Goal: Task Accomplishment & Management: Manage account settings

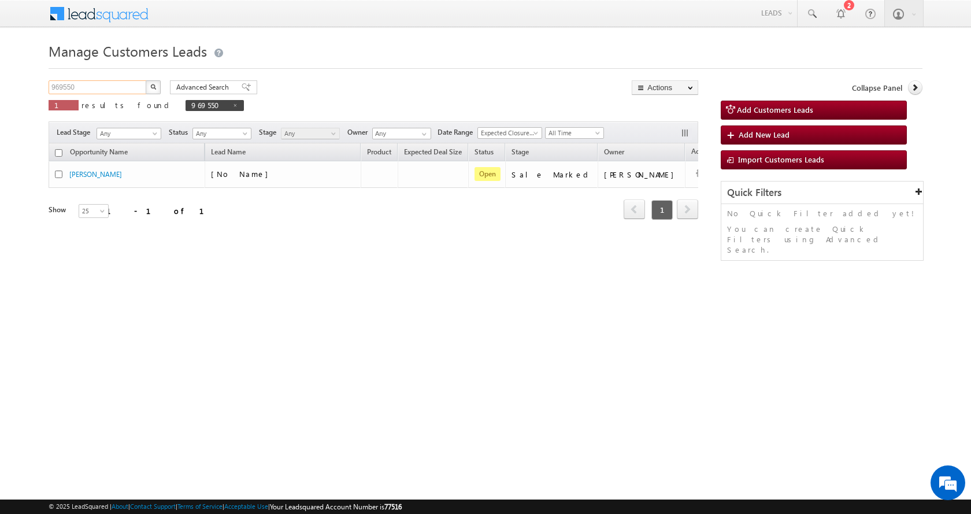
click at [61, 88] on input "969550" at bounding box center [98, 87] width 99 height 14
paste input "76073"
type input "976073"
click at [146, 80] on button "button" at bounding box center [153, 87] width 15 height 14
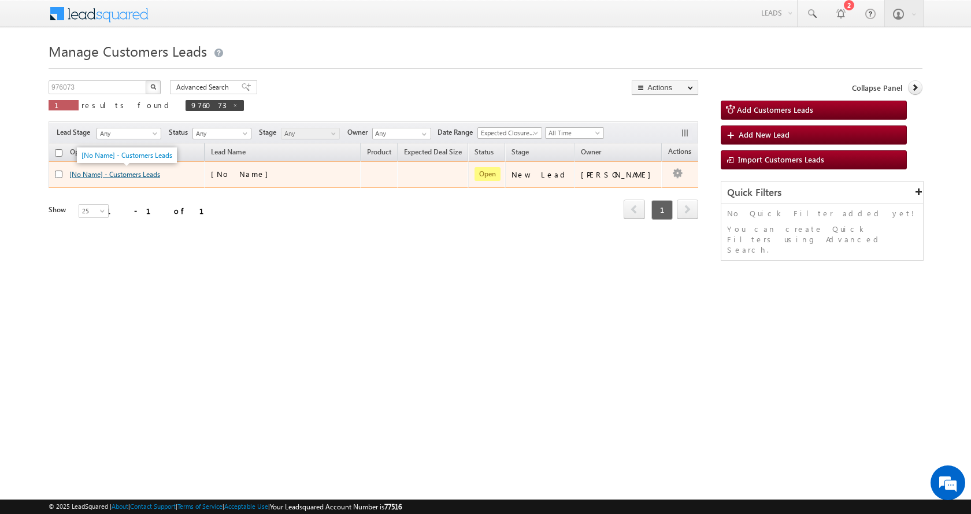
click at [115, 172] on link "[No Name] - Customers Leads" at bounding box center [114, 174] width 91 height 9
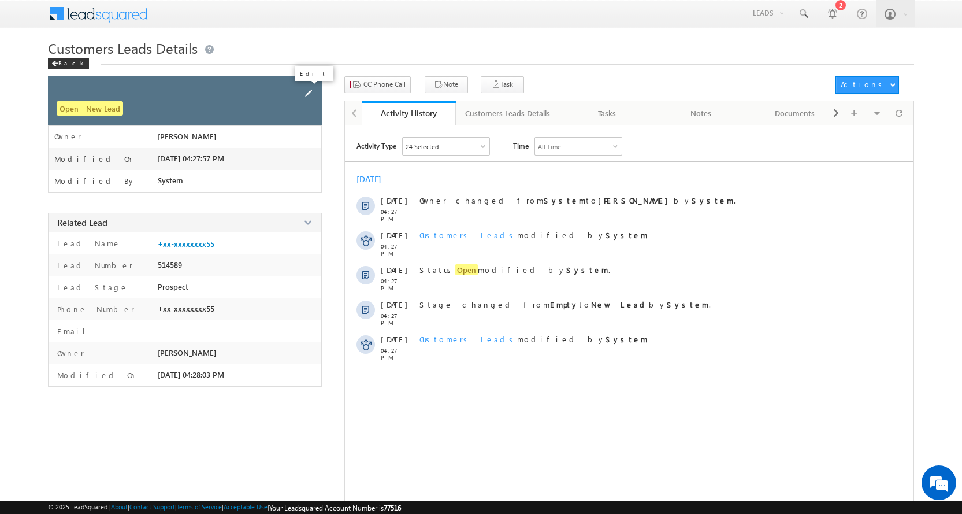
click at [303, 92] on span at bounding box center [308, 93] width 13 height 13
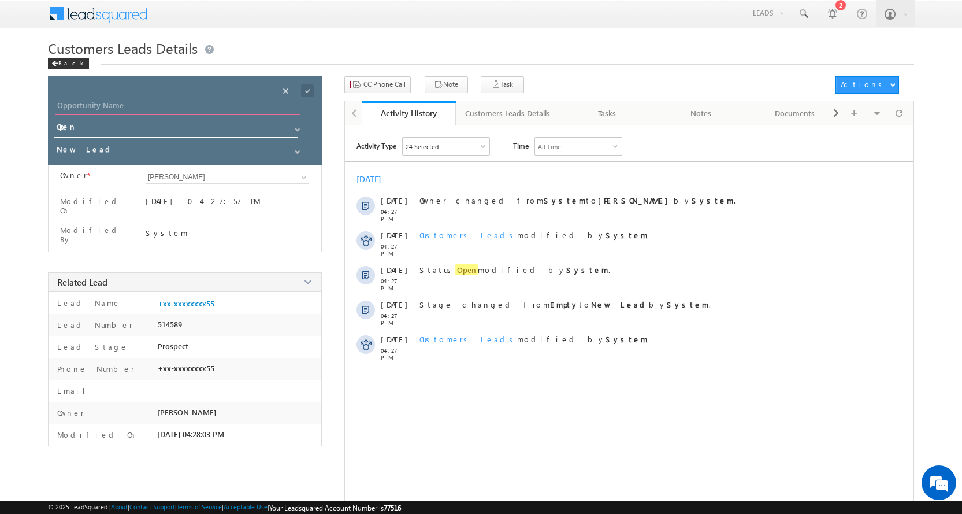
click at [58, 105] on input "Opportunity Name" at bounding box center [178, 107] width 246 height 16
paste input "[PERSON_NAME]"
type input "[PERSON_NAME]"
click at [297, 152] on span at bounding box center [297, 151] width 9 height 9
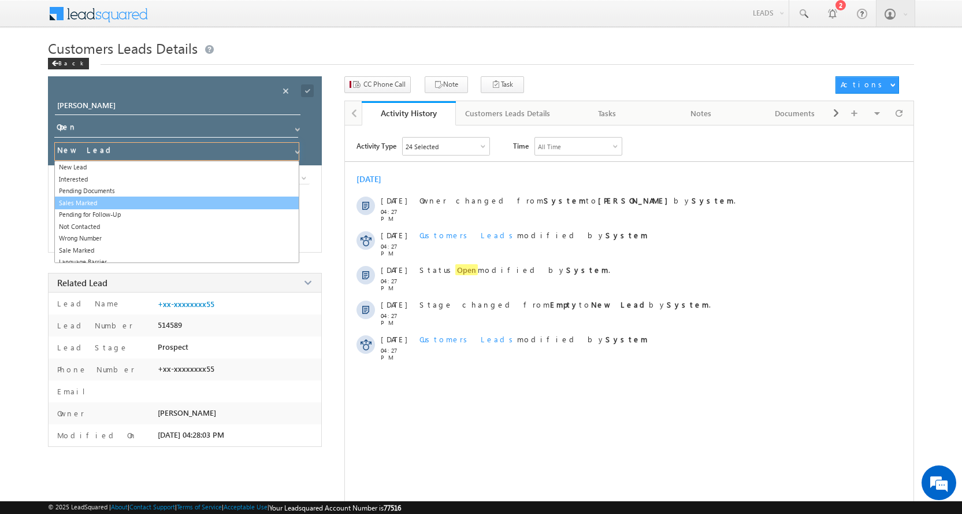
click at [89, 204] on link "Sales Marked" at bounding box center [176, 202] width 245 height 13
type input "Sales Marked"
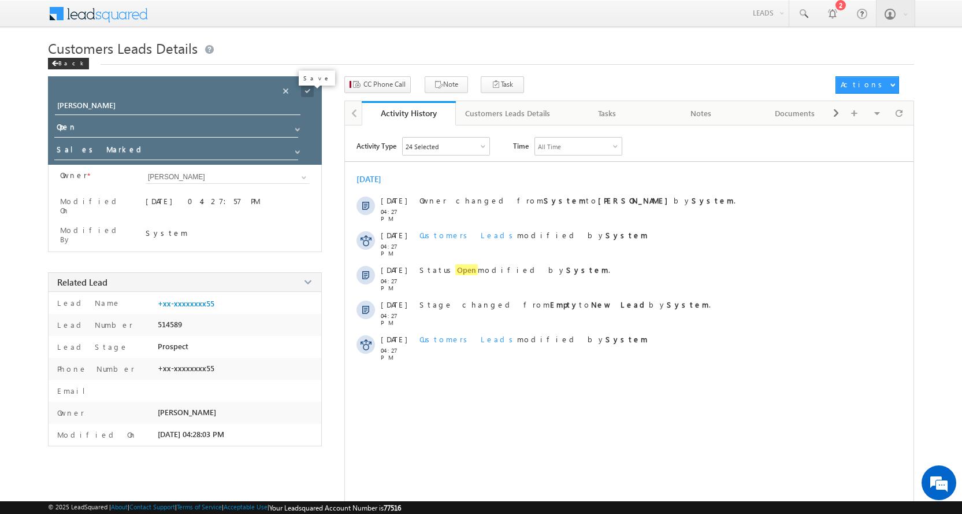
click at [308, 89] on span at bounding box center [307, 90] width 13 height 13
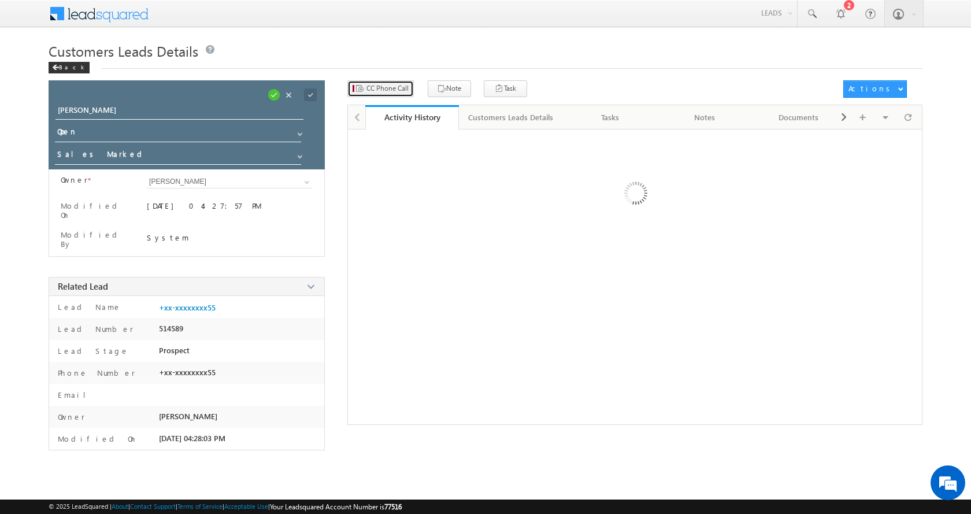
click at [378, 85] on span "CC Phone Call" at bounding box center [387, 88] width 42 height 10
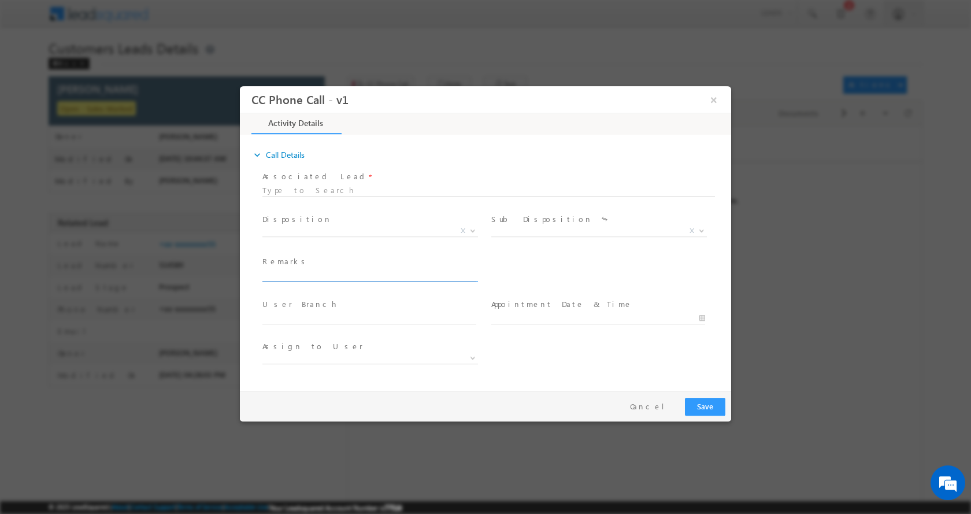
click at [297, 272] on input "text" at bounding box center [369, 275] width 214 height 12
type input "[PERSON_NAME]-9760787955-P+C-REG-AGE-[DEMOGRAPHIC_DATA]-LOAN-10 L-PV-25 L-BUSIN…"
click at [473, 229] on b at bounding box center [472, 230] width 7 height 4
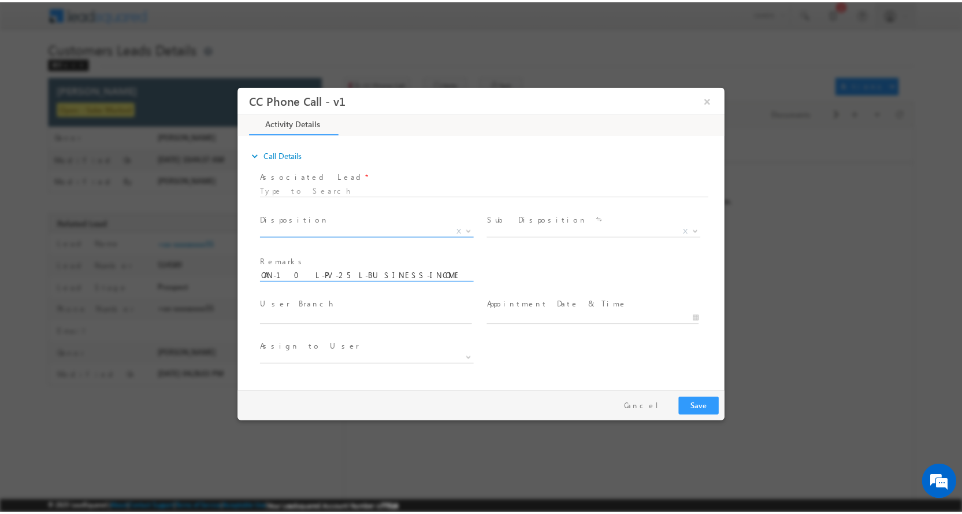
scroll to position [0, 0]
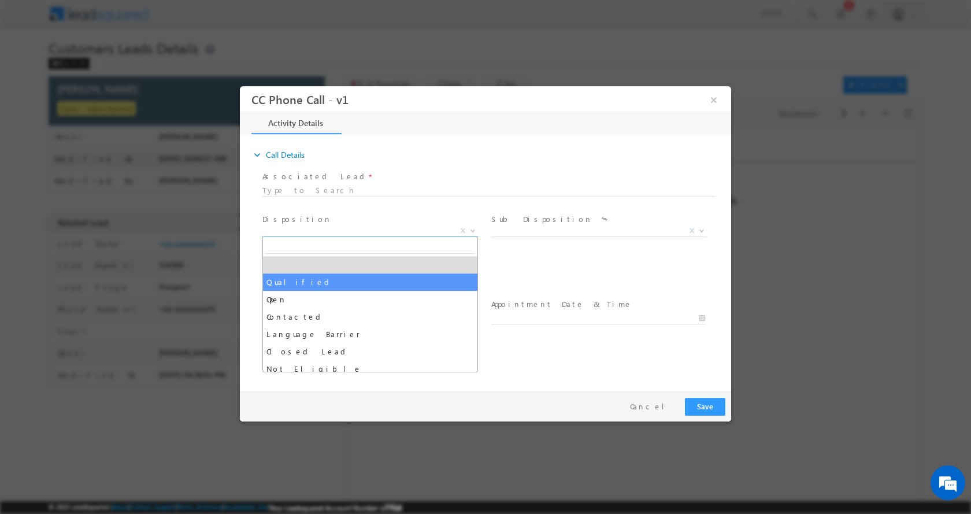
select select "Qualified"
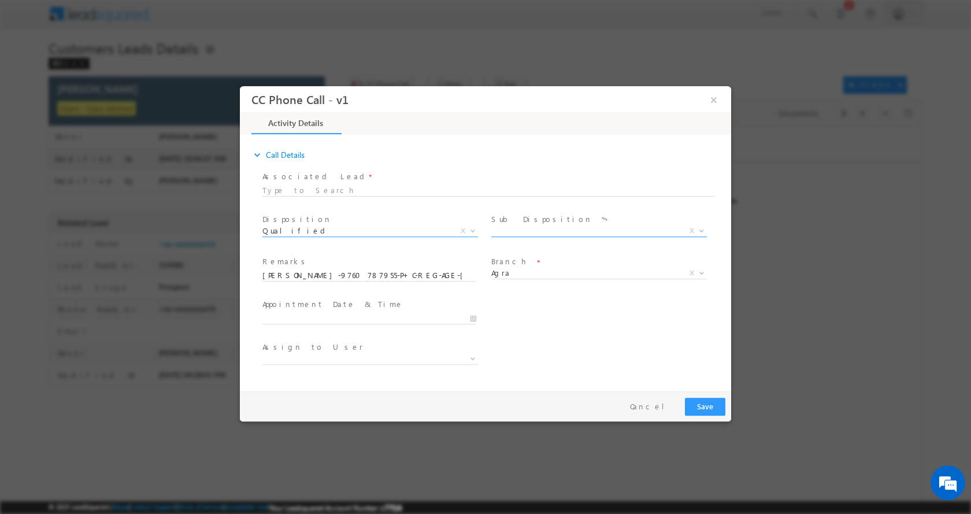
click at [704, 231] on span at bounding box center [700, 229] width 12 height 15
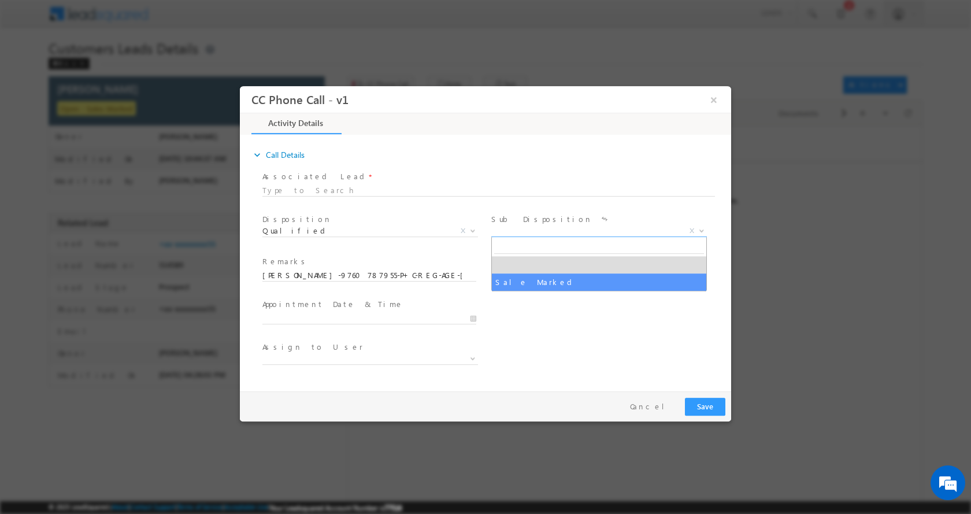
select select "Sale Marked"
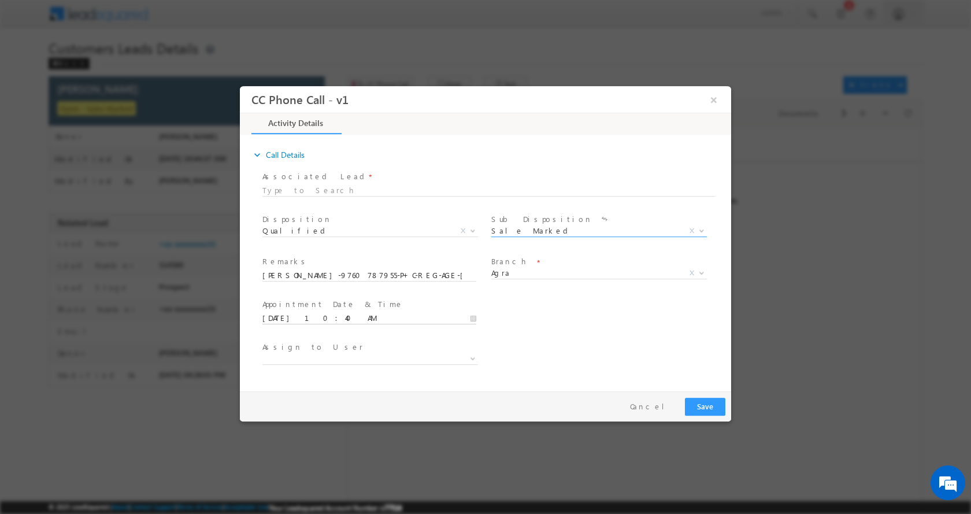
click at [473, 316] on input "10/09/2025 10:40 AM" at bounding box center [369, 318] width 214 height 12
type input "10/09/2025 11:40 AM"
type input "11"
click at [305, 296] on span at bounding box center [306, 298] width 8 height 9
type input "10/09/2025 12:40 PM"
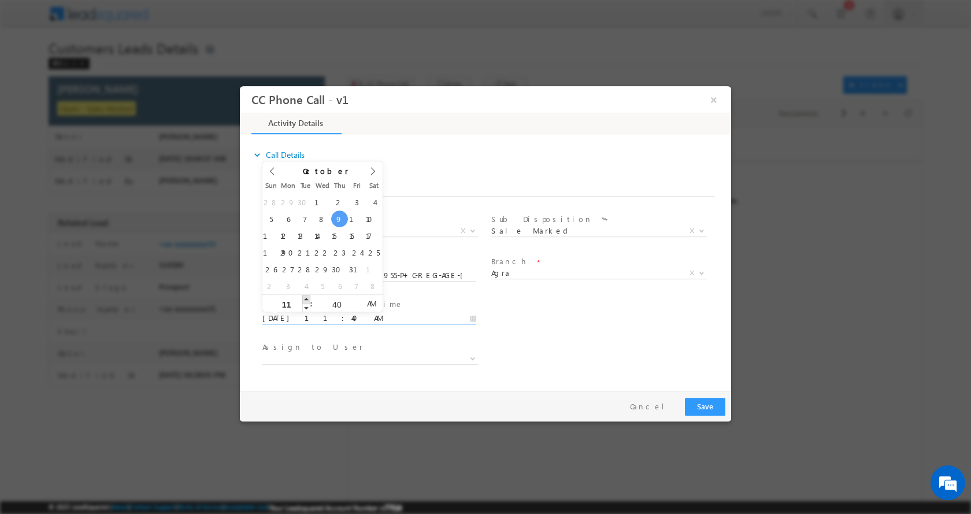
type input "12"
click at [305, 296] on span at bounding box center [306, 298] width 8 height 9
type input "10/09/2025 1:40 PM"
type input "01"
click at [305, 296] on span at bounding box center [306, 298] width 8 height 9
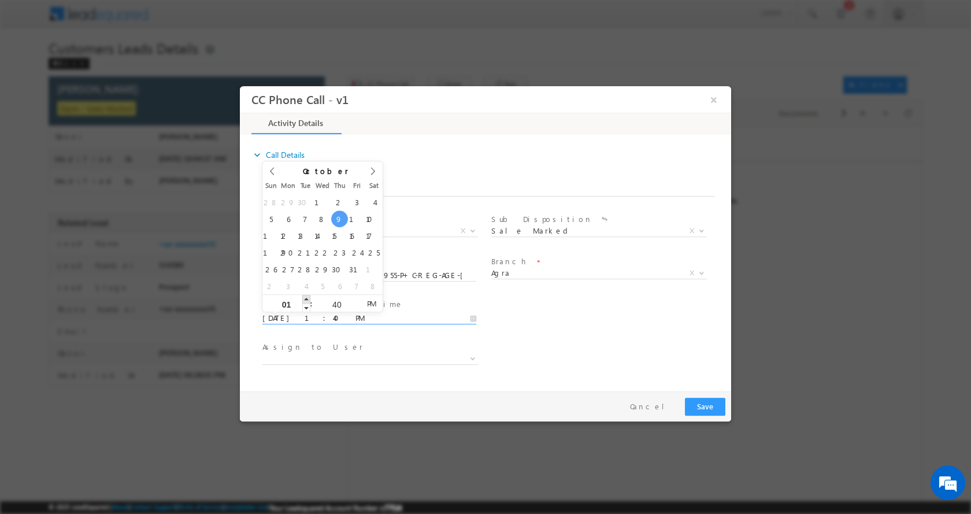
type input "10/09/2025 2:40 PM"
type input "02"
click at [305, 296] on span at bounding box center [306, 298] width 8 height 9
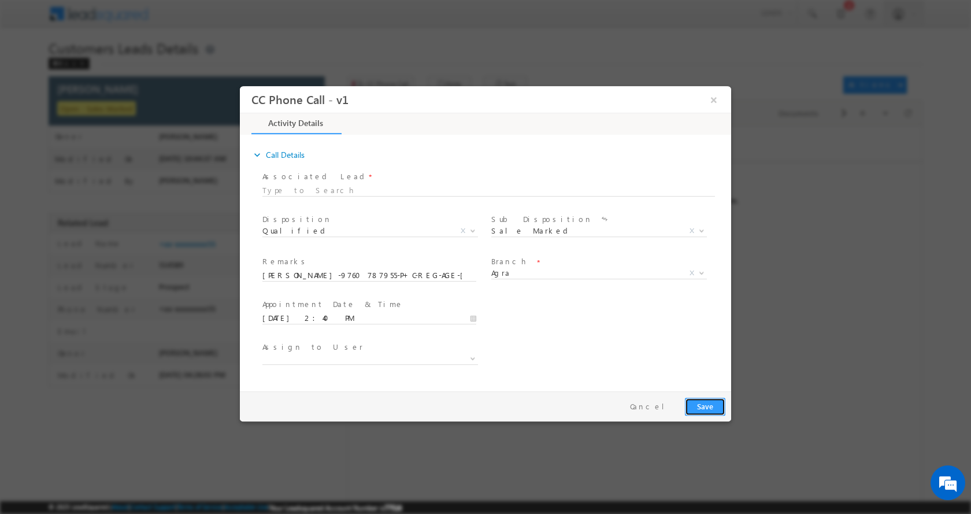
click at [707, 407] on button "Save" at bounding box center [705, 406] width 40 height 18
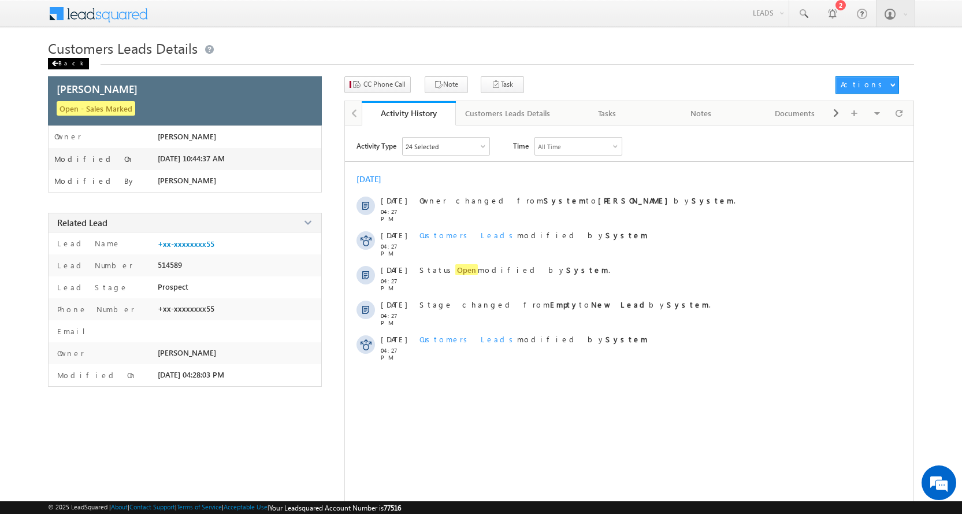
click at [64, 63] on div "Back" at bounding box center [68, 64] width 41 height 12
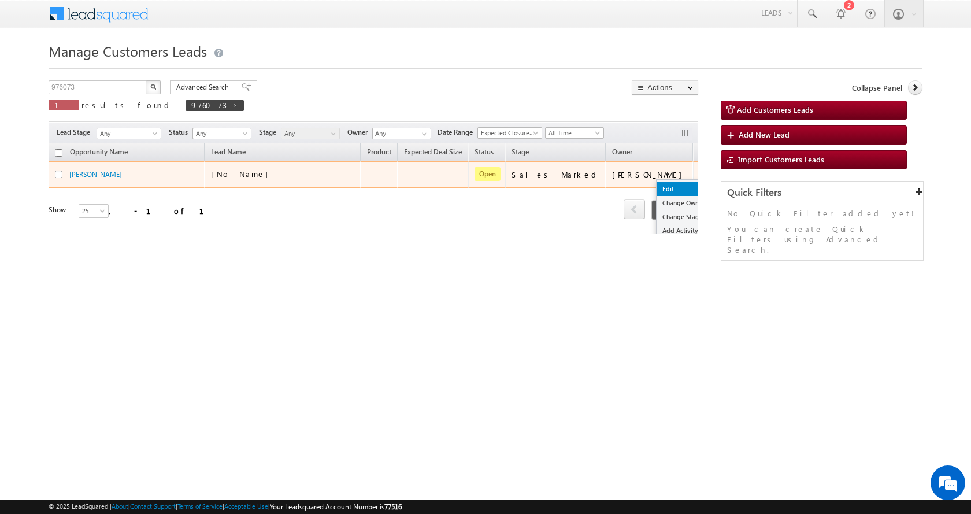
click at [656, 193] on link "Edit" at bounding box center [685, 189] width 58 height 14
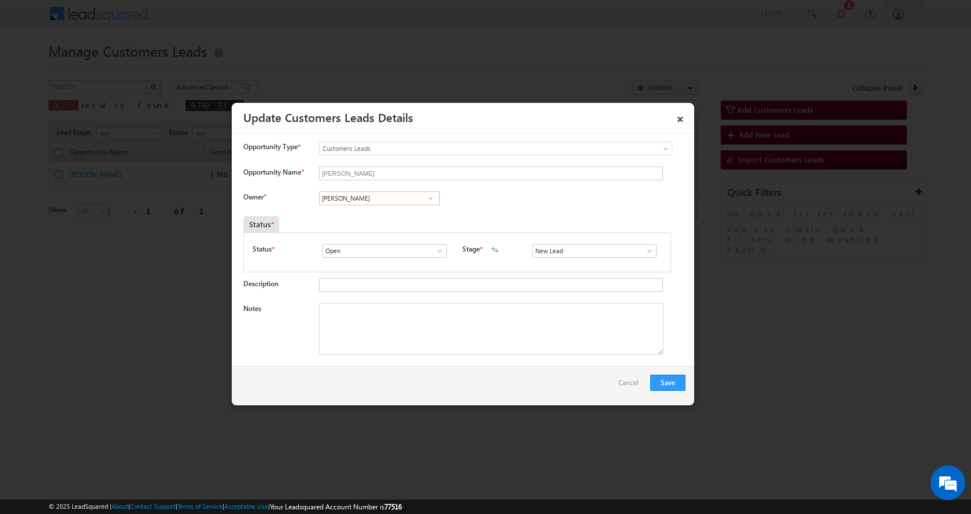
click at [365, 198] on input "[PERSON_NAME]" at bounding box center [379, 198] width 121 height 14
paste input "[PERSON_NAME]"
click at [393, 221] on span "[EMAIL_ADDRESS][PERSON_NAME][DOMAIN_NAME]" at bounding box center [376, 220] width 104 height 9
type input "[PERSON_NAME]"
click at [369, 319] on textarea "Notes" at bounding box center [491, 329] width 344 height 52
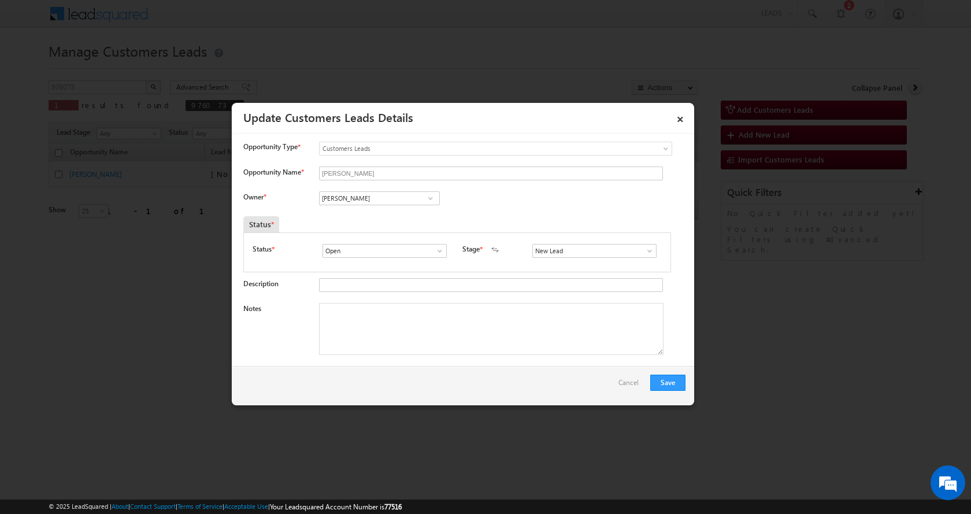
click at [644, 252] on span at bounding box center [650, 250] width 12 height 9
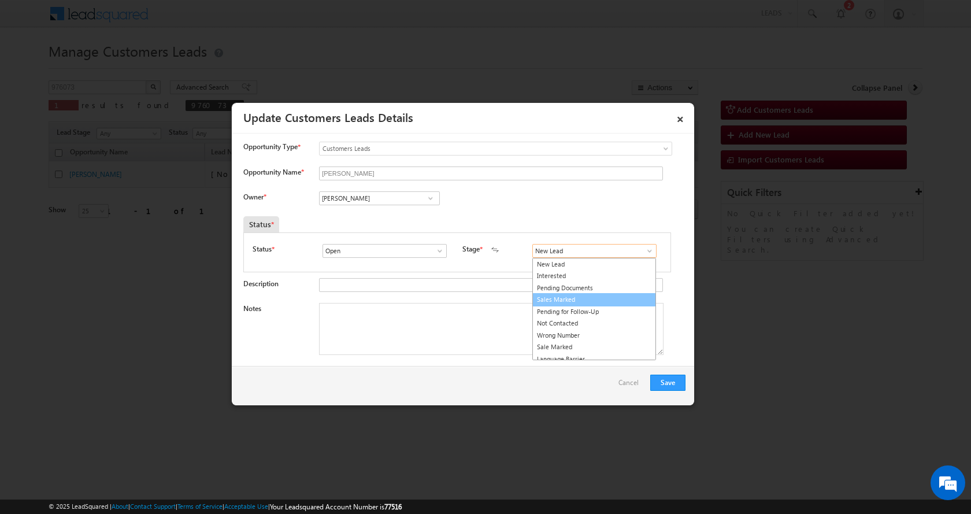
click at [552, 298] on link "Sales Marked" at bounding box center [594, 299] width 124 height 13
type input "Sales Marked"
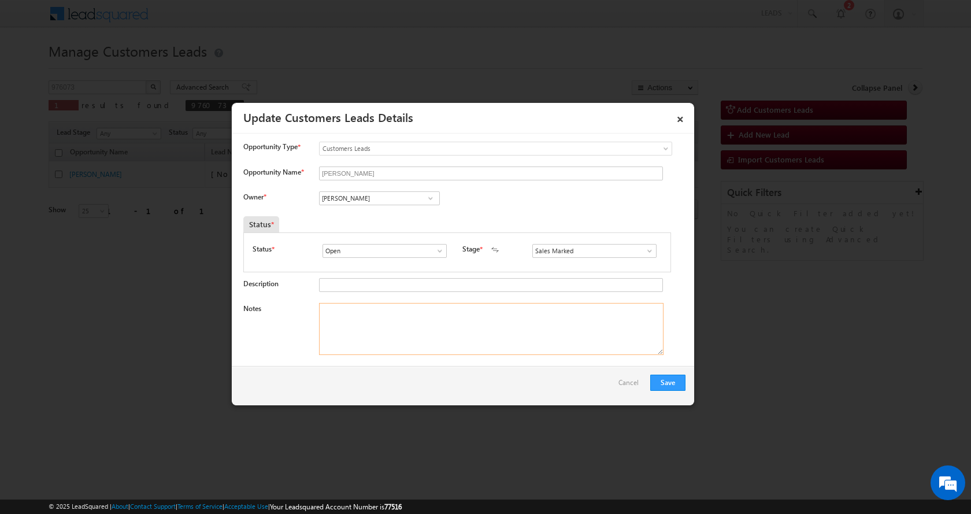
click at [357, 330] on textarea "Notes" at bounding box center [491, 329] width 344 height 52
paste textarea "[PERSON_NAME]-9760787955-P+C-REG-AGE-[DEMOGRAPHIC_DATA]-LOAN-10 L-PV-25 L-BUSIN…"
type textarea "[PERSON_NAME]-9760787955-P+C-REG-AGE-[DEMOGRAPHIC_DATA]-LOAN-10 L-PV-25 L-BUSIN…"
click at [666, 388] on button "Save" at bounding box center [667, 382] width 35 height 16
